Goal: Task Accomplishment & Management: Use online tool/utility

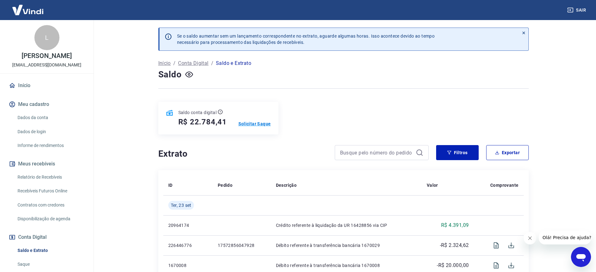
click at [243, 124] on p "Solicitar Saque" at bounding box center [255, 124] width 33 height 6
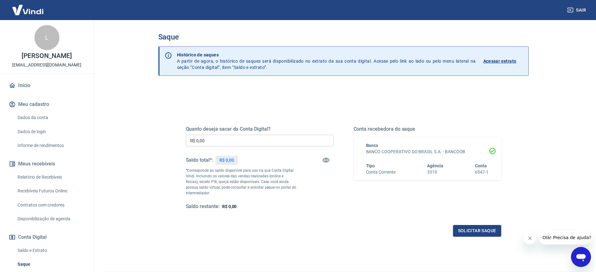
click at [237, 135] on input "R$ 0,00" at bounding box center [260, 141] width 148 height 12
type input "R$ 22.784,41"
click at [273, 187] on p "*Corresponde ao saldo disponível para uso na sua Conta Digital Vindi. Incluindo…" at bounding box center [241, 181] width 111 height 28
click at [447, 228] on div "Solicitar saque" at bounding box center [344, 231] width 316 height 12
click at [460, 228] on button "Solicitar saque" at bounding box center [477, 231] width 48 height 12
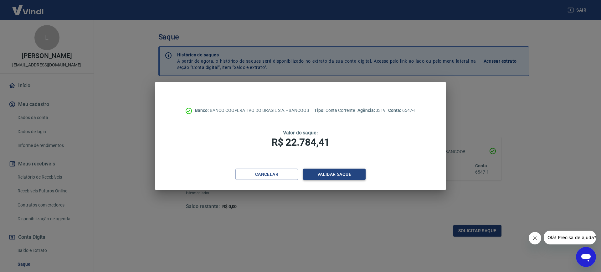
click at [335, 170] on button "Validar saque" at bounding box center [334, 174] width 63 height 12
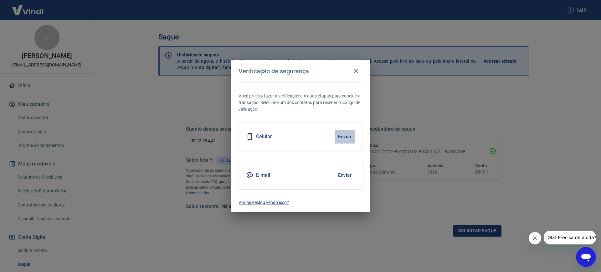
click at [346, 137] on button "Enviar" at bounding box center [345, 136] width 20 height 13
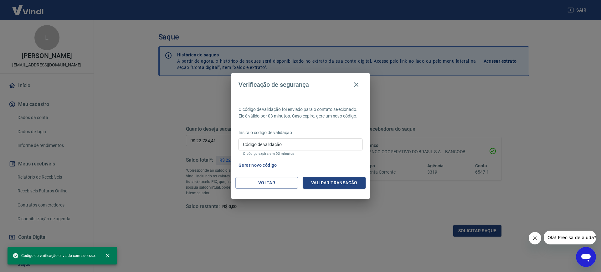
click at [319, 141] on input "Código de validação" at bounding box center [301, 144] width 124 height 12
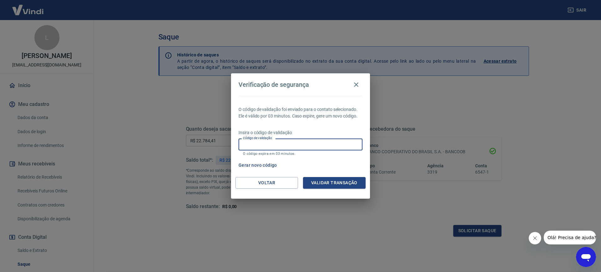
click at [319, 142] on input "Código de validação" at bounding box center [301, 144] width 124 height 12
click at [316, 143] on input "Código de validação" at bounding box center [301, 144] width 124 height 12
click at [315, 142] on input "Código de validação" at bounding box center [301, 144] width 124 height 12
type input "1"
type input "435192"
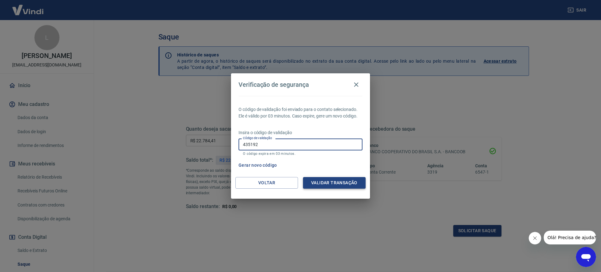
click at [329, 182] on button "Validar transação" at bounding box center [334, 183] width 63 height 12
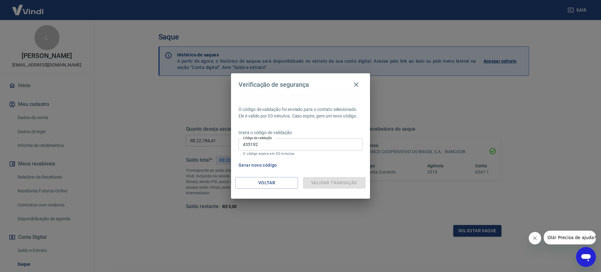
click at [272, 141] on input "435192" at bounding box center [301, 144] width 124 height 12
click at [323, 181] on div "Validar transação" at bounding box center [334, 183] width 63 height 12
click at [352, 87] on icon "button" at bounding box center [356, 85] width 8 height 8
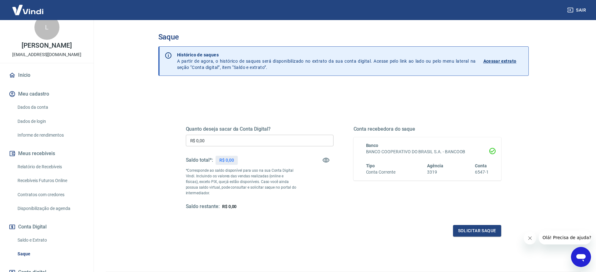
scroll to position [16, 0]
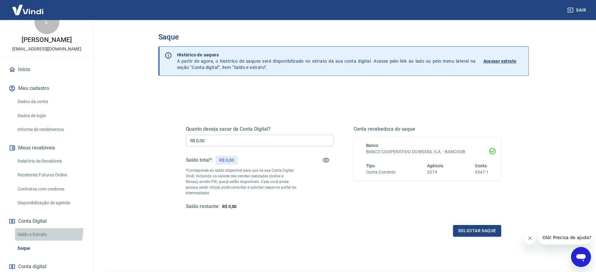
click at [40, 230] on link "Saldo e Extrato" at bounding box center [50, 234] width 71 height 13
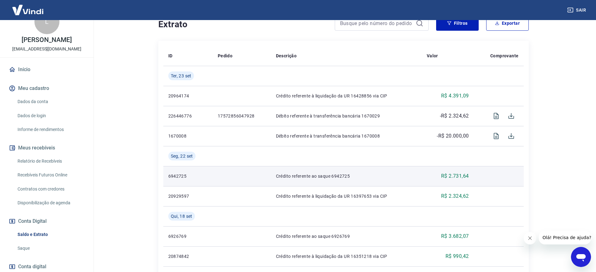
scroll to position [49, 0]
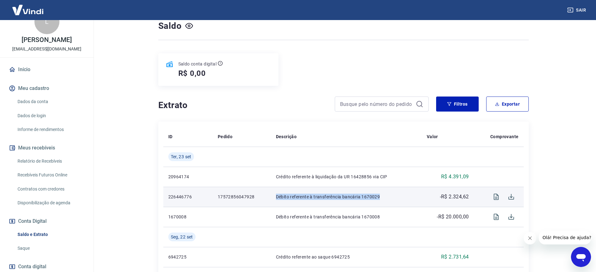
drag, startPoint x: 279, startPoint y: 198, endPoint x: 410, endPoint y: 202, distance: 131.2
click at [410, 202] on td "Débito referente à transferência bancária 1670029" at bounding box center [346, 197] width 151 height 20
drag, startPoint x: 307, startPoint y: 197, endPoint x: 400, endPoint y: 199, distance: 93.3
click at [400, 199] on td "Débito referente à transferência bancária 1670029" at bounding box center [346, 197] width 151 height 20
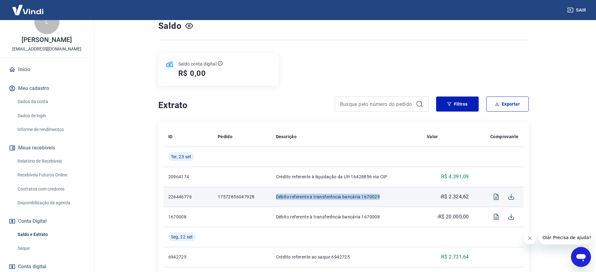
click at [400, 199] on p "Débito referente à transferência bancária 1670029" at bounding box center [346, 196] width 141 height 6
click at [222, 198] on p "17572856047928" at bounding box center [242, 196] width 48 height 6
drag, startPoint x: 427, startPoint y: 200, endPoint x: 454, endPoint y: 199, distance: 26.6
click at [427, 200] on div "-R$ 2.324,62" at bounding box center [448, 197] width 42 height 8
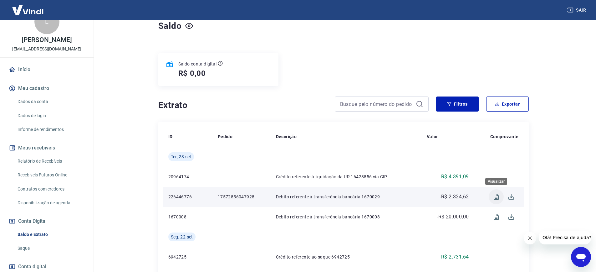
click at [499, 197] on icon "Visualizar" at bounding box center [496, 196] width 5 height 6
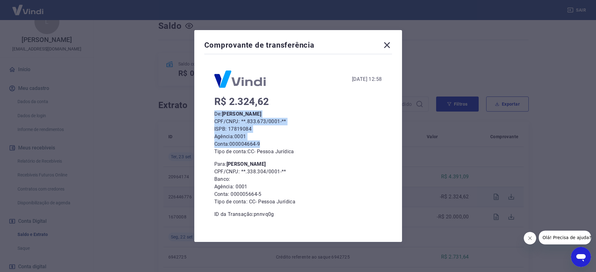
drag, startPoint x: 219, startPoint y: 116, endPoint x: 275, endPoint y: 147, distance: 64.1
click at [275, 147] on div "R$ 2.324,62 De: [PERSON_NAME] CPF/CNPJ: **.833.673/0001-** ISPB: 17819084 Agênc…" at bounding box center [298, 158] width 168 height 120
click at [275, 147] on p "Conta: 000004664-9" at bounding box center [298, 144] width 168 height 8
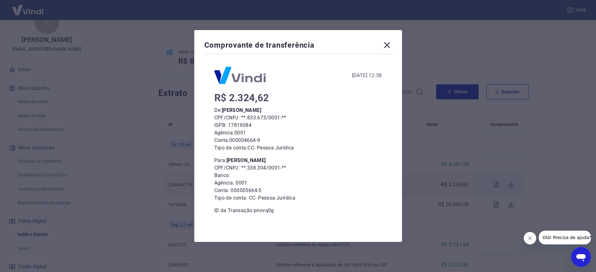
scroll to position [108, 0]
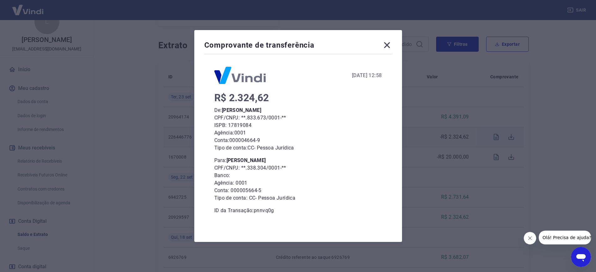
click at [389, 44] on icon at bounding box center [387, 45] width 6 height 6
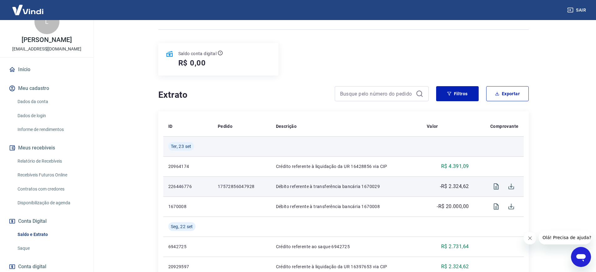
scroll to position [56, 0]
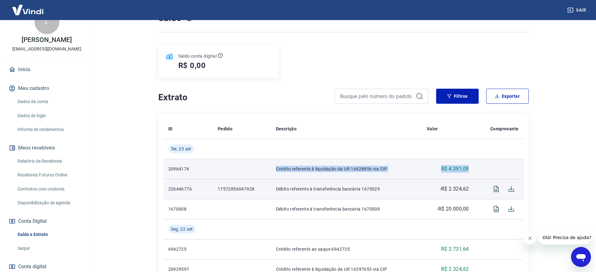
drag, startPoint x: 392, startPoint y: 169, endPoint x: 277, endPoint y: 163, distance: 115.7
click at [277, 163] on tr "20964174 Crédito referente à liquidação da UR 16428856 via CIP R$ 4.391,09" at bounding box center [343, 169] width 361 height 20
click at [277, 163] on td "Crédito referente à liquidação da UR 16428856 via CIP" at bounding box center [346, 169] width 151 height 20
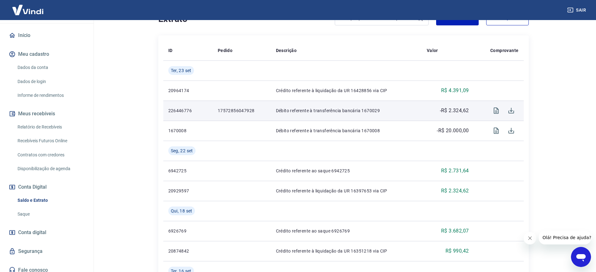
scroll to position [55, 0]
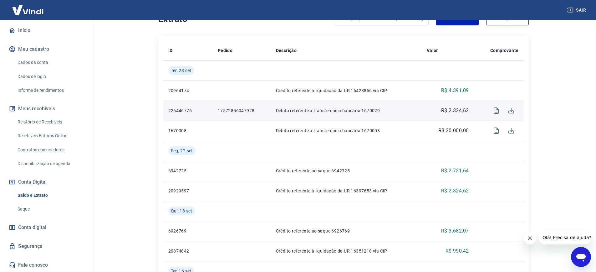
click at [39, 203] on link "Saque" at bounding box center [50, 209] width 71 height 13
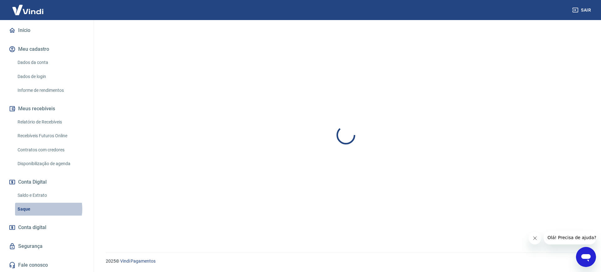
click at [41, 209] on link "Saque" at bounding box center [50, 209] width 71 height 13
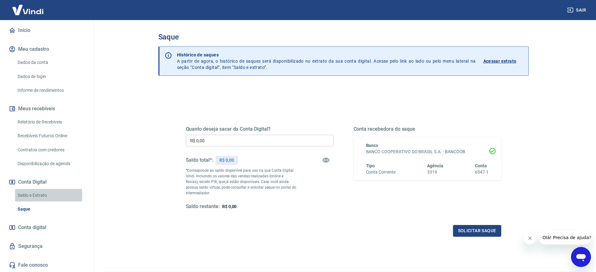
click at [38, 195] on link "Saldo e Extrato" at bounding box center [50, 195] width 71 height 13
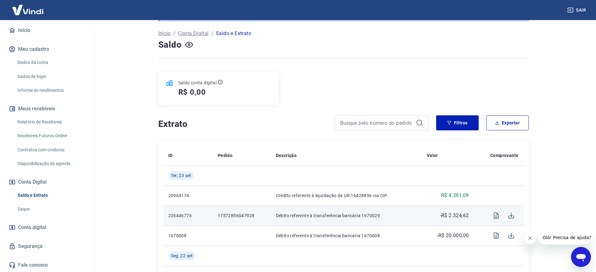
scroll to position [40, 0]
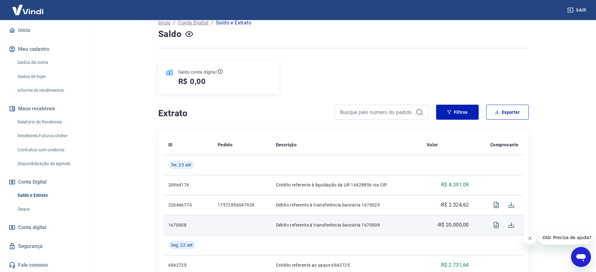
click at [314, 225] on p "Débito referente à transferência bancária 1670008" at bounding box center [346, 225] width 141 height 6
click at [341, 224] on p "Débito referente à transferência bancária 1670008" at bounding box center [346, 225] width 141 height 6
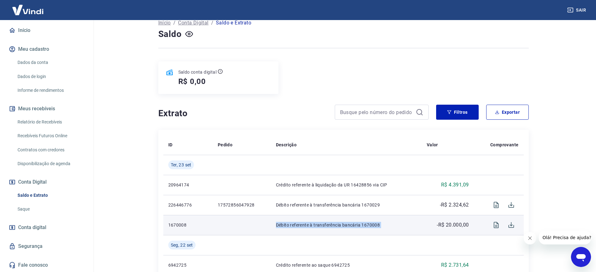
click at [341, 224] on p "Débito referente à transferência bancária 1670008" at bounding box center [346, 225] width 141 height 6
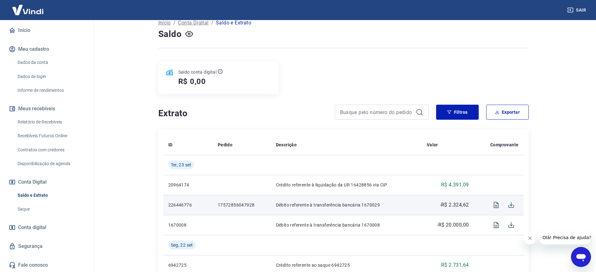
click at [349, 209] on td "Débito referente à transferência bancária 1670029" at bounding box center [346, 205] width 151 height 20
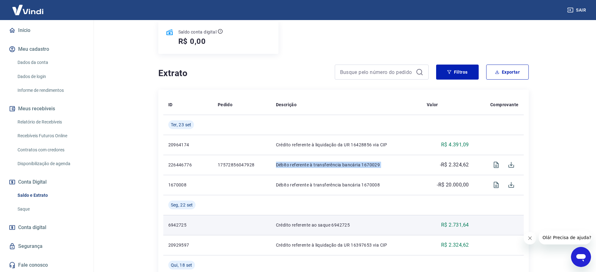
scroll to position [96, 0]
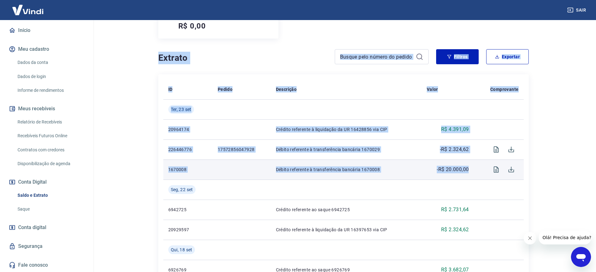
drag, startPoint x: 158, startPoint y: 55, endPoint x: 473, endPoint y: 174, distance: 336.8
click at [473, 174] on td "-R$ 20.000,00" at bounding box center [448, 169] width 52 height 20
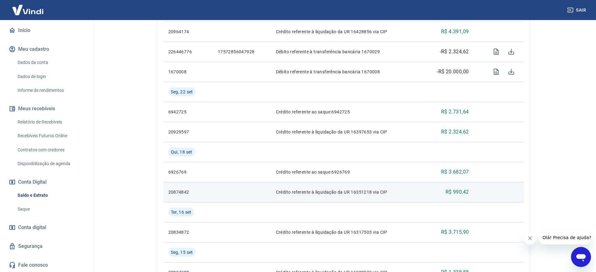
scroll to position [200, 0]
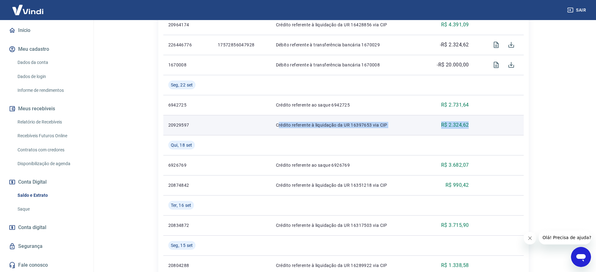
drag, startPoint x: 328, startPoint y: 128, endPoint x: 491, endPoint y: 131, distance: 163.4
click at [491, 131] on tr "20929597 Crédito referente à liquidação da UR 16397653 via CIP R$ 2.324,62" at bounding box center [343, 125] width 361 height 20
click at [491, 131] on td at bounding box center [499, 125] width 50 height 20
click at [383, 125] on p "Crédito referente à liquidação da UR 16397653 via CIP" at bounding box center [346, 125] width 141 height 6
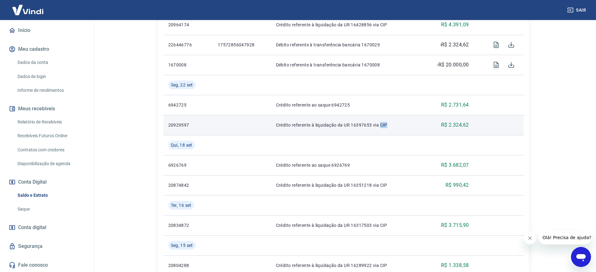
copy p "CIP"
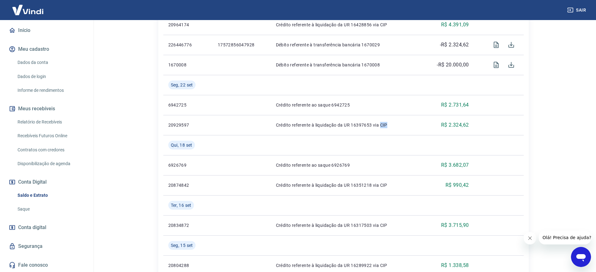
scroll to position [0, 0]
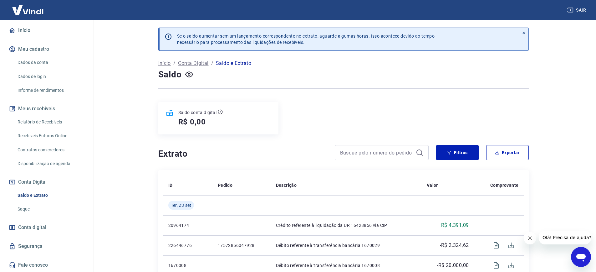
click at [46, 200] on link "Saldo e Extrato" at bounding box center [50, 195] width 71 height 13
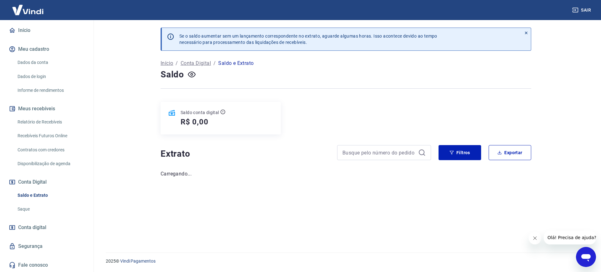
click at [45, 211] on link "Saque" at bounding box center [50, 209] width 71 height 13
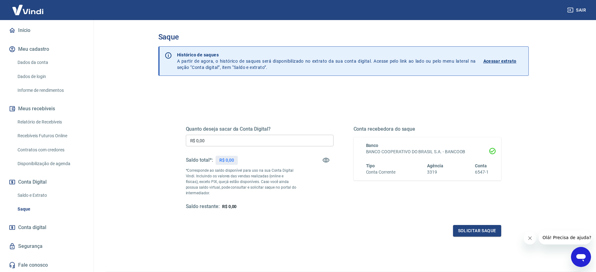
click at [48, 195] on link "Saldo e Extrato" at bounding box center [50, 195] width 71 height 13
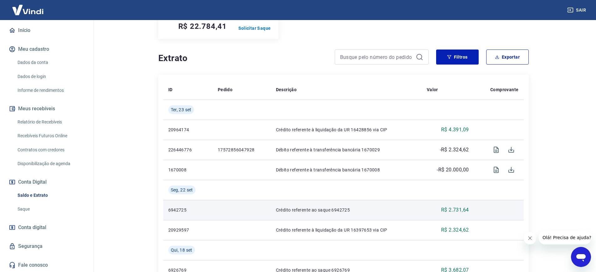
scroll to position [102, 0]
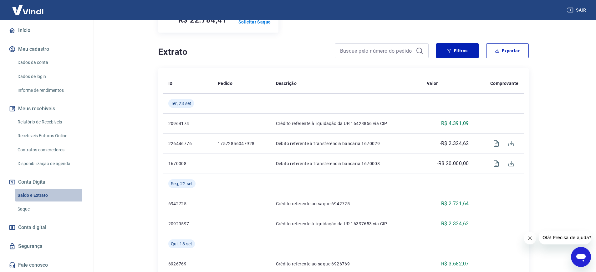
click at [42, 194] on link "Saldo e Extrato" at bounding box center [50, 195] width 71 height 13
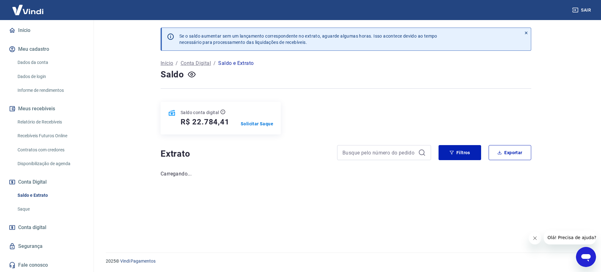
click at [44, 205] on link "Saque" at bounding box center [50, 209] width 71 height 13
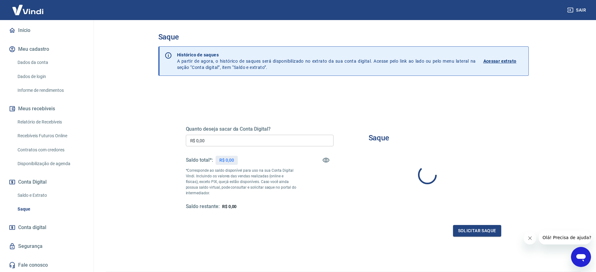
click at [46, 197] on link "Saldo e Extrato" at bounding box center [50, 195] width 71 height 13
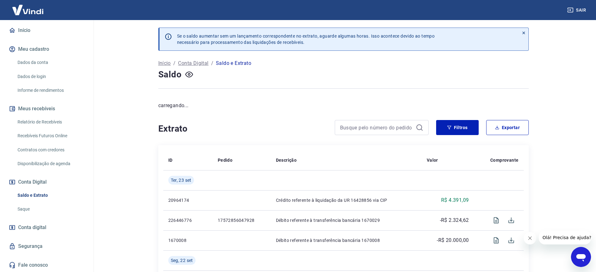
click at [569, 251] on main "Se o saldo aumentar sem um lançamento correspondente no extrato, aguarde alguma…" at bounding box center [344, 146] width 506 height 252
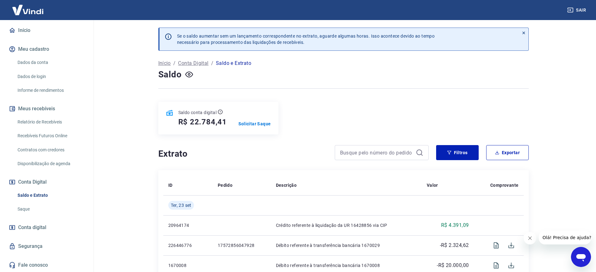
click at [582, 254] on icon "Abrir janela de mensagens" at bounding box center [581, 258] width 9 height 8
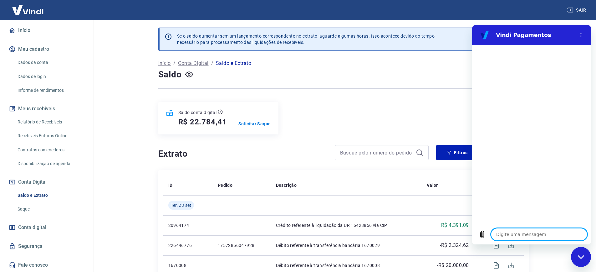
click at [265, 127] on div "Saldo conta digital R$ 22.784,41 Solicitar Saque" at bounding box center [218, 118] width 120 height 33
click at [262, 123] on p "Solicitar Saque" at bounding box center [255, 124] width 33 height 6
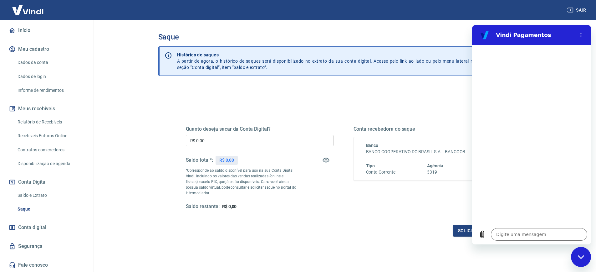
click at [246, 140] on input "R$ 0,00" at bounding box center [260, 141] width 148 height 12
type input "R$ 22.784,41"
click at [263, 190] on p "*Corresponde ao saldo disponível para uso na sua Conta Digital Vindi. Incluindo…" at bounding box center [241, 181] width 111 height 28
click at [454, 230] on button "Solicitar saque" at bounding box center [477, 231] width 48 height 12
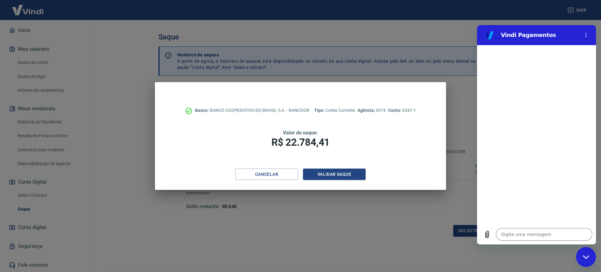
click at [356, 180] on div "Cancelar Validar saque" at bounding box center [300, 179] width 291 height 22
click at [350, 177] on button "Validar saque" at bounding box center [334, 174] width 63 height 12
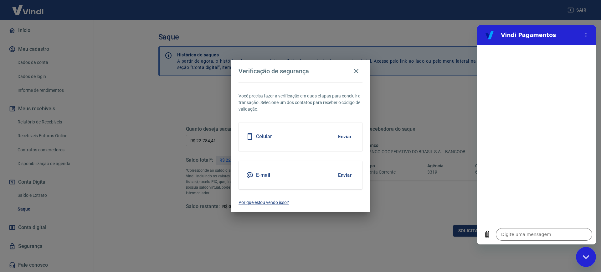
click at [346, 138] on button "Enviar" at bounding box center [345, 136] width 20 height 13
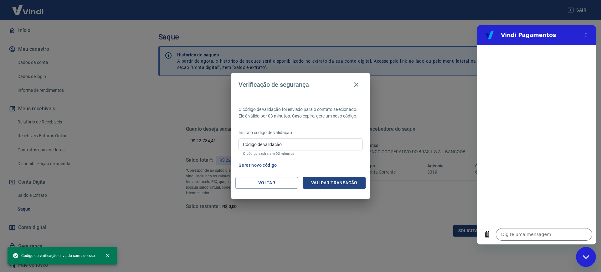
click at [324, 146] on input "Código de validação" at bounding box center [301, 144] width 124 height 12
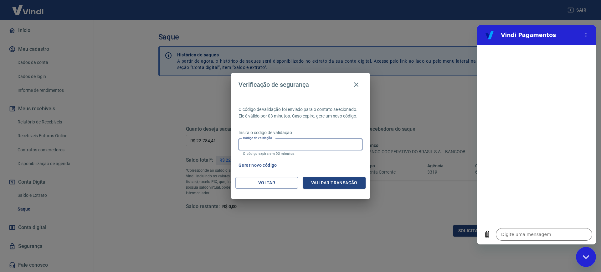
click at [589, 262] on div "Fechar janela de mensagens" at bounding box center [586, 256] width 19 height 19
type textarea "x"
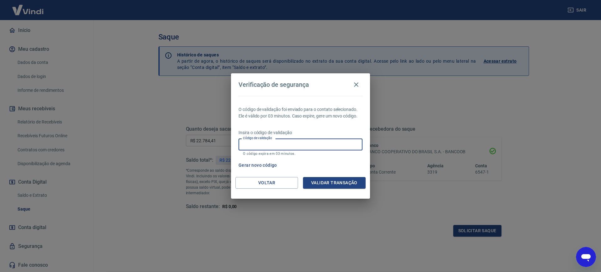
click at [301, 148] on input "Código de validação" at bounding box center [301, 144] width 124 height 12
type input "4"
type input "444964"
click at [329, 181] on button "Validar transação" at bounding box center [334, 183] width 63 height 12
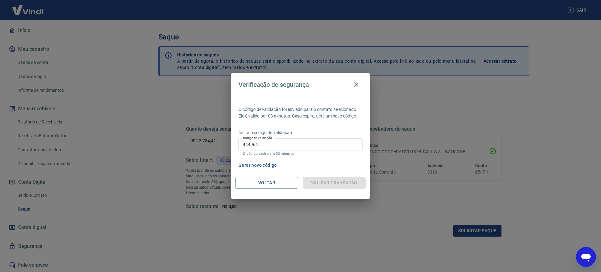
type textarea "x"
click at [358, 86] on icon "button" at bounding box center [356, 85] width 8 height 8
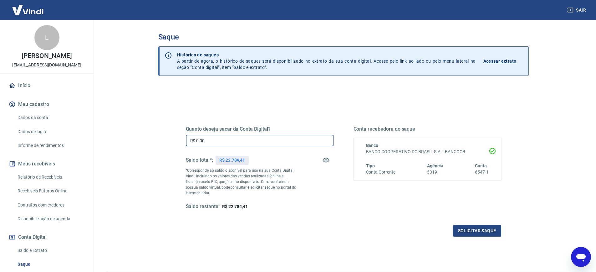
click at [249, 144] on input "R$ 0,00" at bounding box center [260, 141] width 148 height 12
type input "R$ 20.000,00"
click at [483, 233] on button "Solicitar saque" at bounding box center [477, 231] width 48 height 12
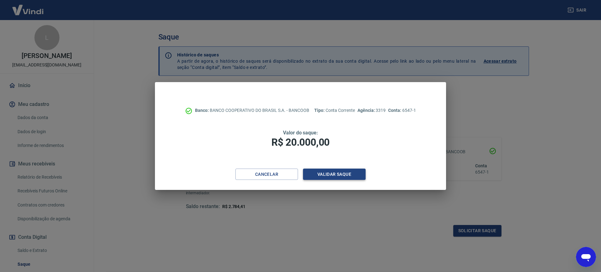
click at [342, 176] on button "Validar saque" at bounding box center [334, 174] width 63 height 12
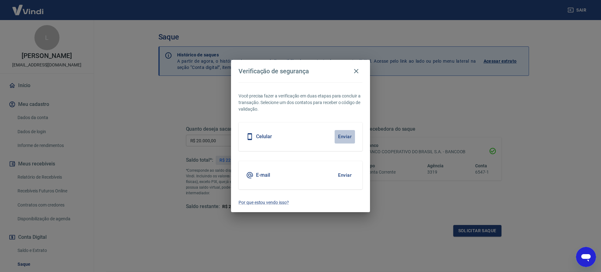
click at [347, 137] on button "Enviar" at bounding box center [345, 136] width 20 height 13
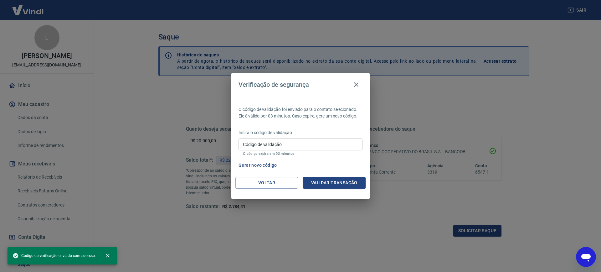
click at [265, 143] on div "Código de validação Código de validação O código expira em 03 minutos." at bounding box center [301, 146] width 124 height 17
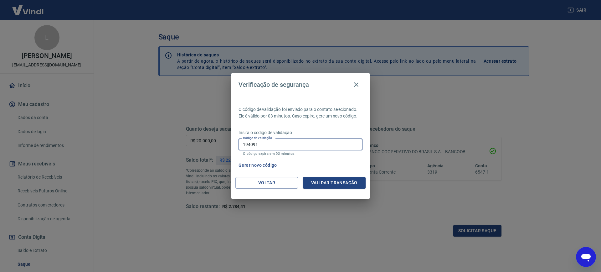
type input "194091"
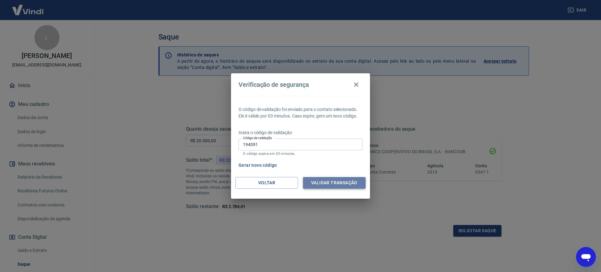
click at [337, 183] on button "Validar transação" at bounding box center [334, 183] width 63 height 12
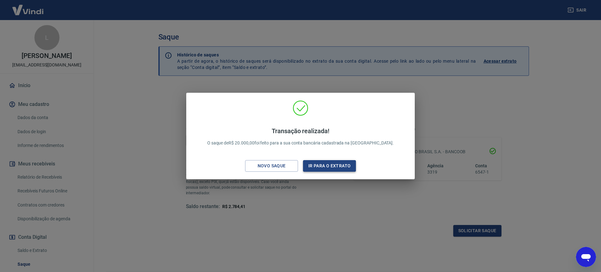
click at [328, 168] on button "Ir para o extrato" at bounding box center [329, 166] width 53 height 12
